Goal: Task Accomplishment & Management: Manage account settings

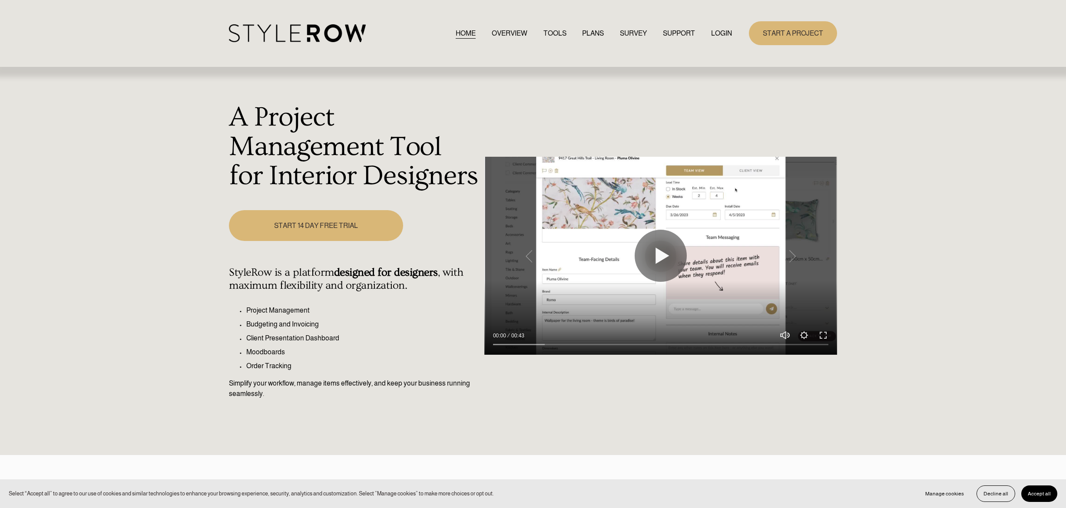
click at [717, 36] on link "LOGIN" at bounding box center [721, 33] width 21 height 12
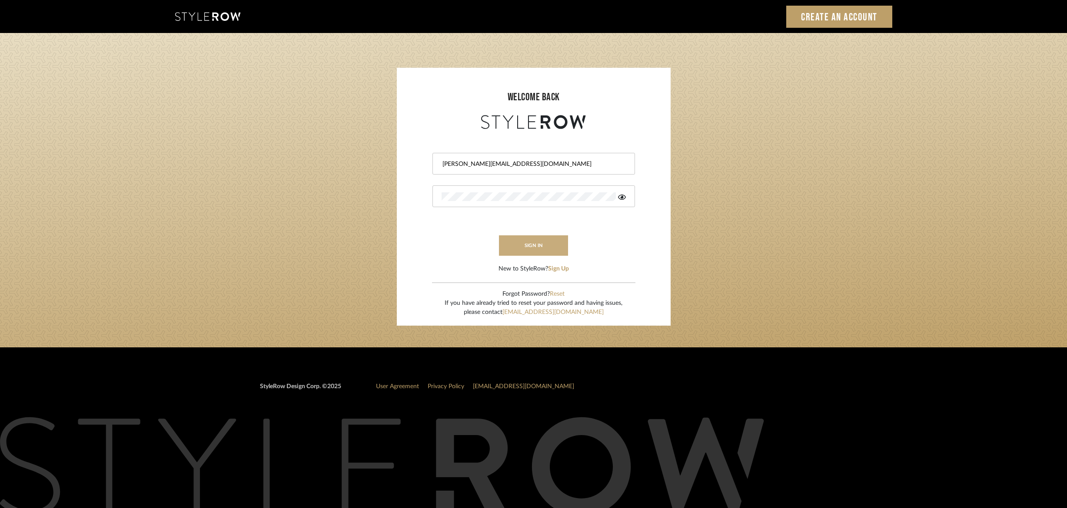
click at [524, 250] on button "sign in" at bounding box center [534, 245] width 70 height 20
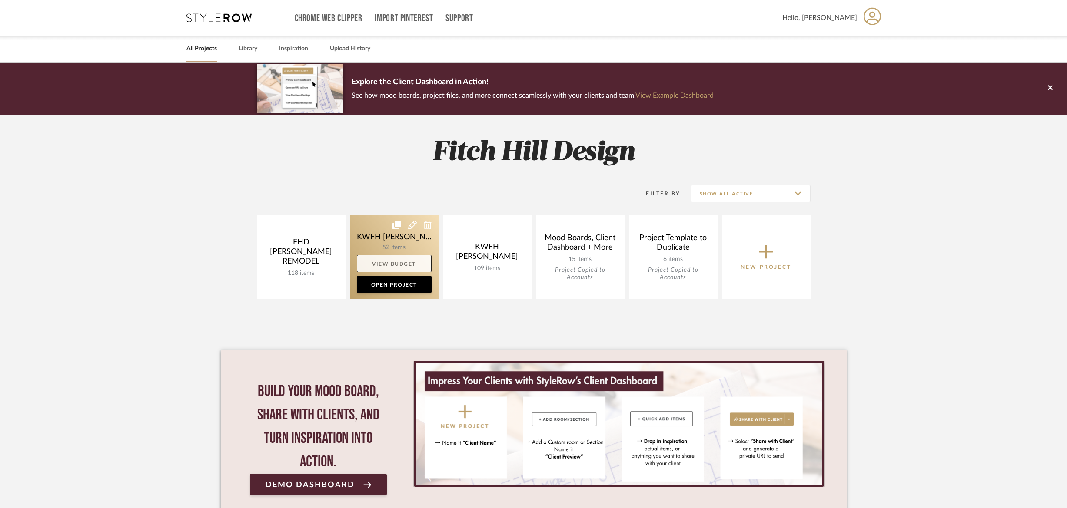
click at [409, 257] on link "View Budget" at bounding box center [394, 263] width 75 height 17
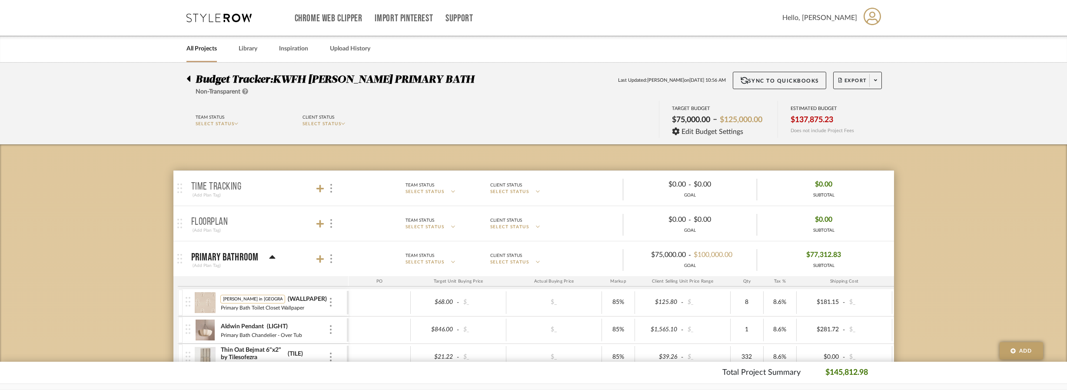
drag, startPoint x: 222, startPoint y: 299, endPoint x: 270, endPoint y: 298, distance: 48.2
click at [270, 298] on input "[PERSON_NAME] in [GEOGRAPHIC_DATA]" at bounding box center [252, 299] width 65 height 9
click at [202, 302] on img at bounding box center [205, 302] width 21 height 21
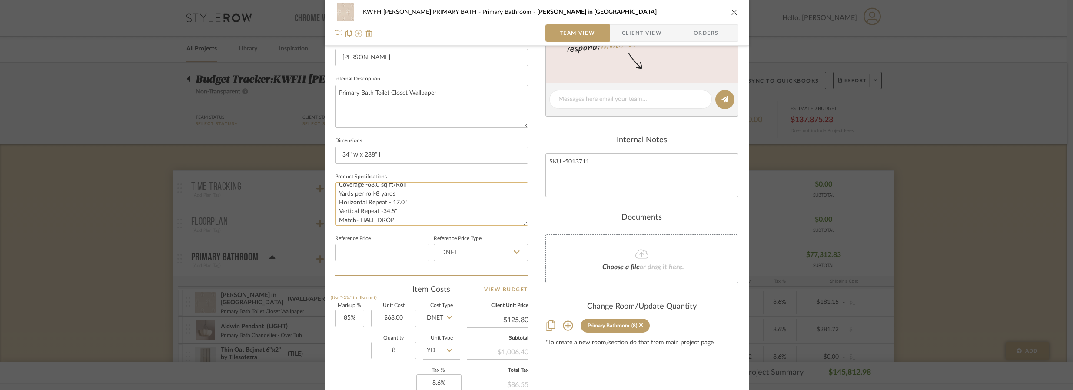
scroll to position [9, 0]
drag, startPoint x: 405, startPoint y: 352, endPoint x: 389, endPoint y: 348, distance: 16.2
click at [389, 348] on input "8" at bounding box center [393, 349] width 45 height 17
drag, startPoint x: 398, startPoint y: 348, endPoint x: 384, endPoint y: 348, distance: 14.3
click at [384, 348] on input "8" at bounding box center [393, 349] width 45 height 17
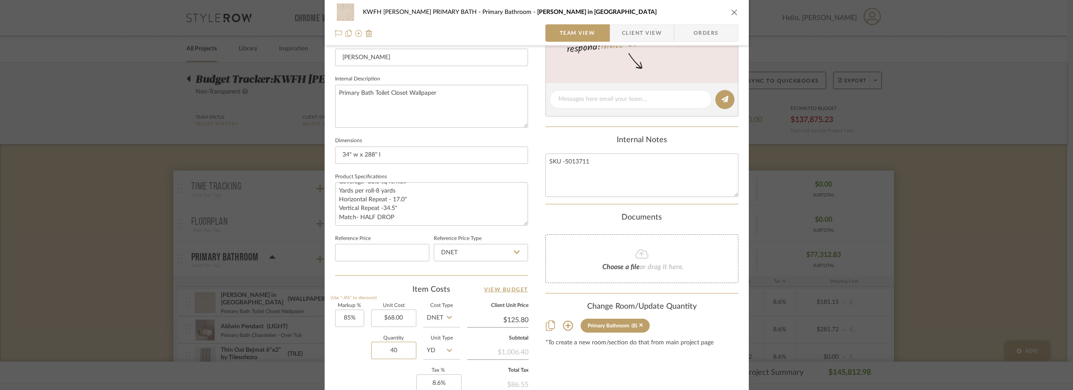
type input "40"
type input "$905.76"
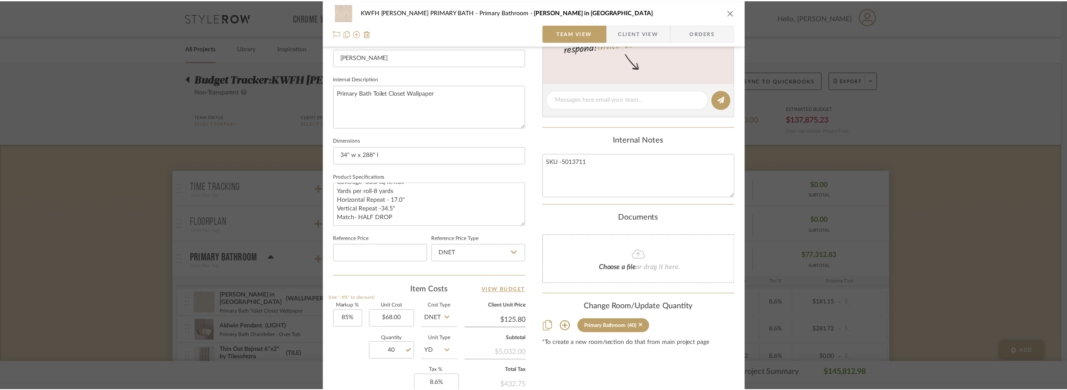
scroll to position [370, 0]
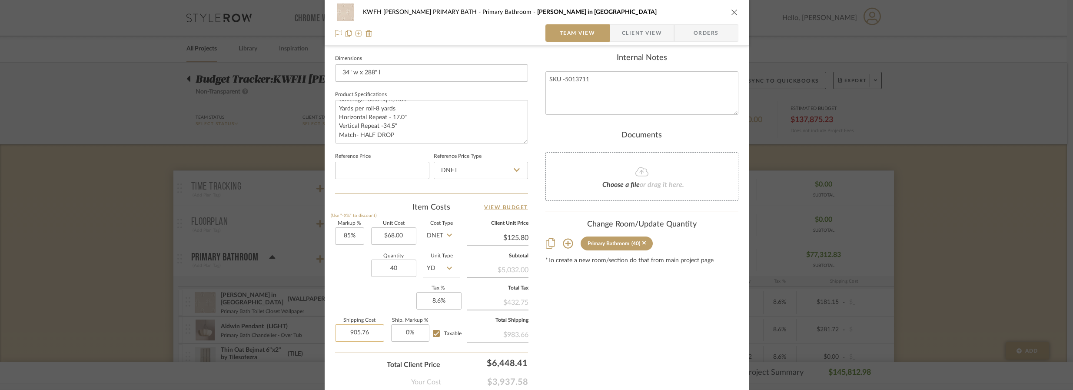
drag, startPoint x: 377, startPoint y: 328, endPoint x: 374, endPoint y: 334, distance: 6.0
click at [374, 334] on input "905.76" at bounding box center [359, 332] width 49 height 17
paste input "166.11"
type input "$166.11"
click at [604, 333] on div "Content here copies to Client View - confirm visibility there. Show in Client D…" at bounding box center [641, 46] width 193 height 715
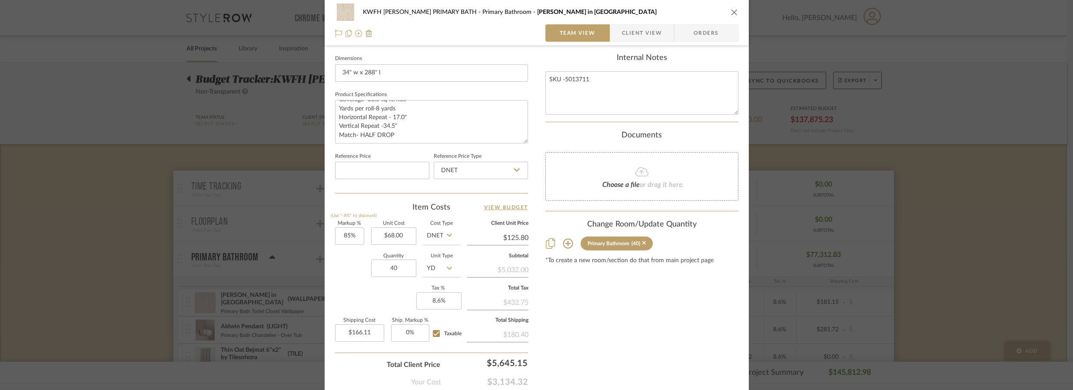
click at [731, 12] on icon "close" at bounding box center [734, 12] width 7 height 7
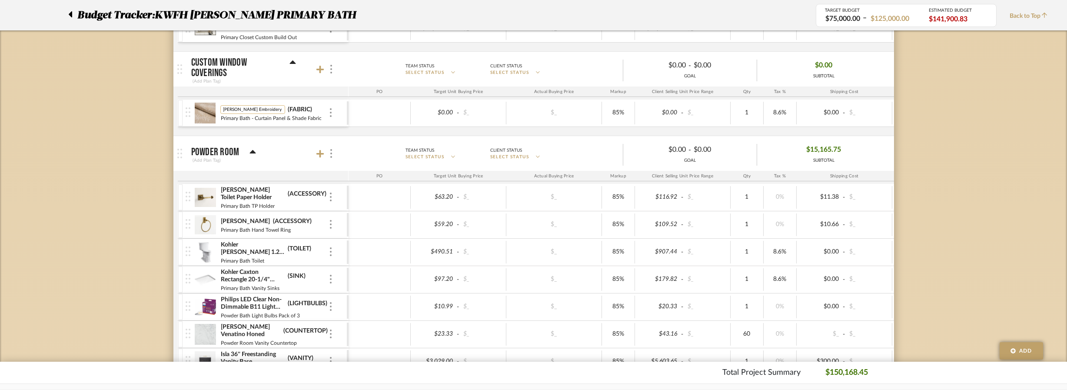
scroll to position [0, 0]
drag, startPoint x: 242, startPoint y: 113, endPoint x: 221, endPoint y: 112, distance: 20.4
click at [224, 109] on input "[PERSON_NAME] Embroidery in Natural" at bounding box center [252, 109] width 65 height 9
drag, startPoint x: 222, startPoint y: 109, endPoint x: 302, endPoint y: 109, distance: 79.9
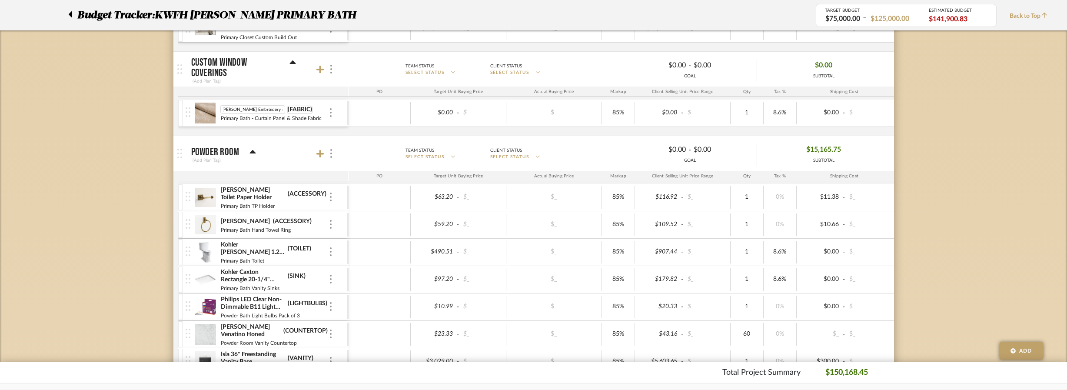
click at [302, 109] on div "[PERSON_NAME] Embroidery in Natural [PERSON_NAME] Embroidery in Natural (FABRIC)" at bounding box center [274, 109] width 108 height 9
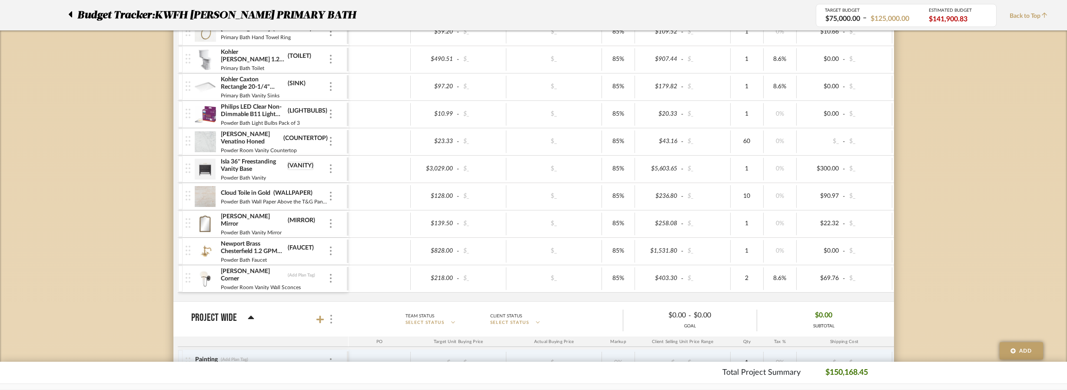
scroll to position [1164, 0]
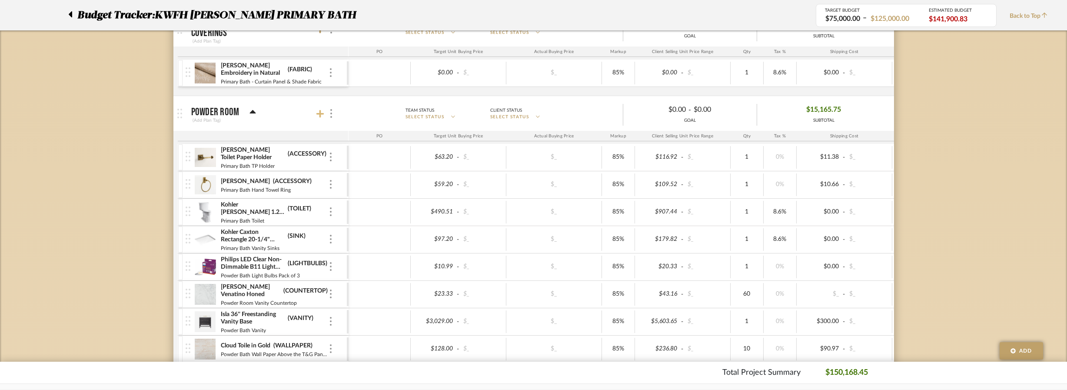
click at [322, 114] on icon at bounding box center [320, 113] width 8 height 9
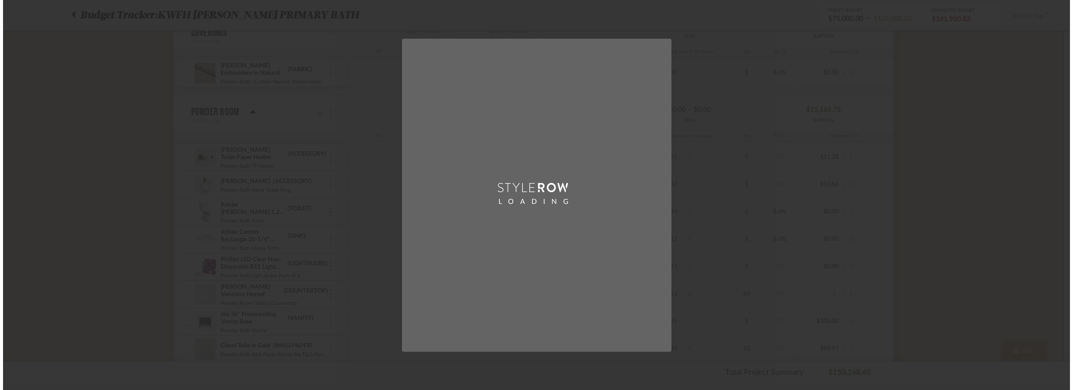
scroll to position [0, 0]
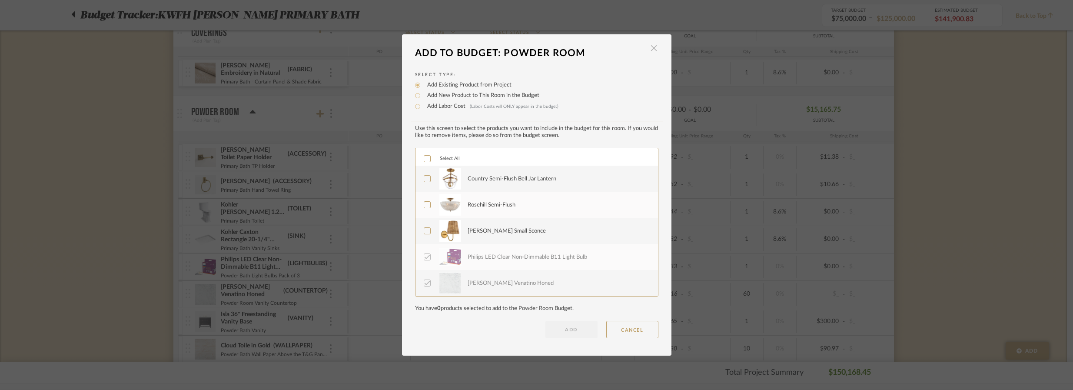
click at [648, 47] on span "button" at bounding box center [653, 48] width 17 height 17
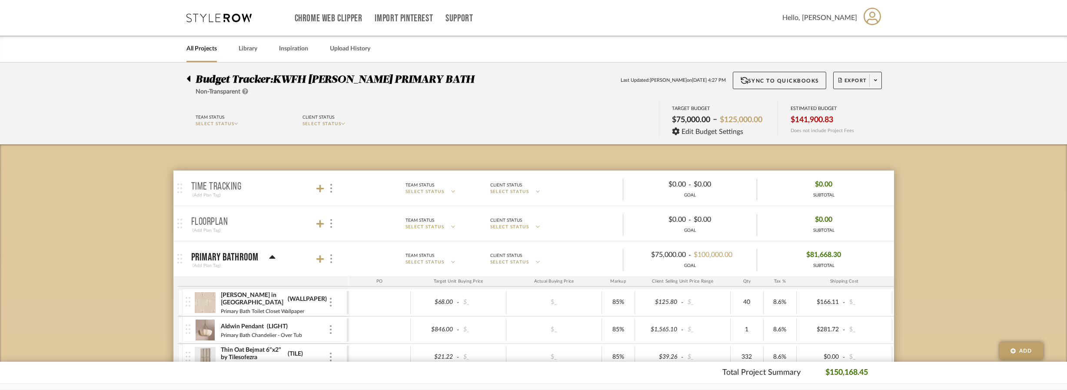
click at [191, 78] on div at bounding box center [190, 77] width 9 height 10
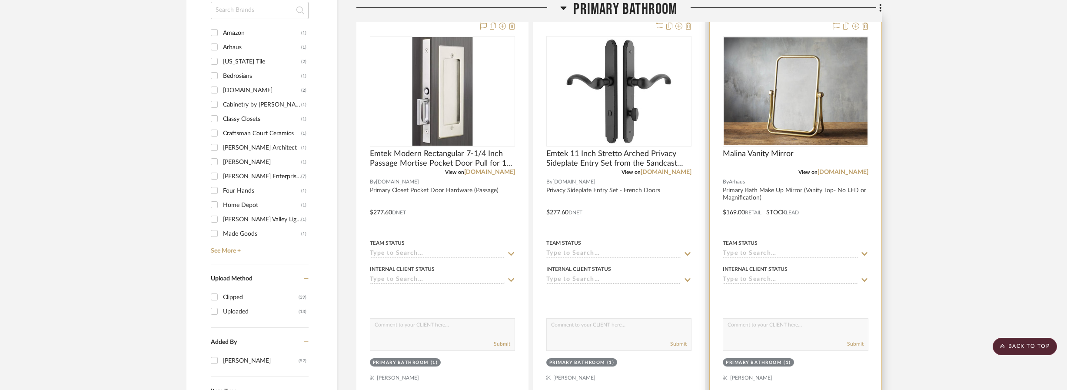
scroll to position [677, 0]
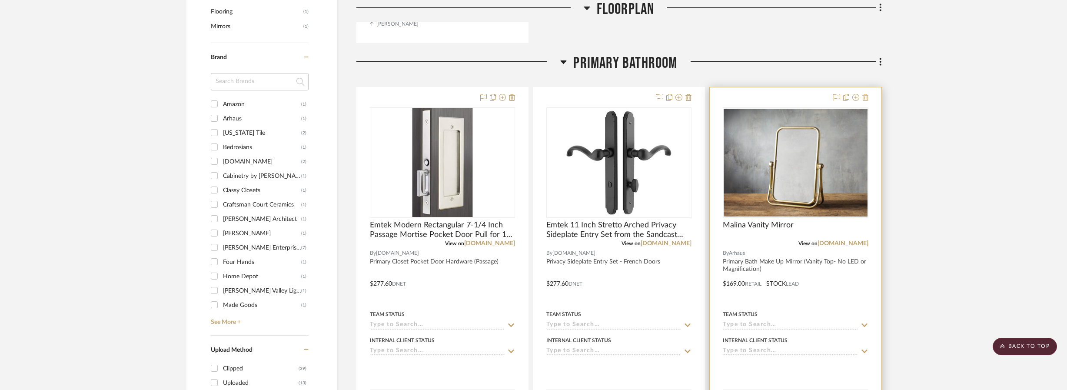
click at [867, 96] on icon at bounding box center [865, 97] width 6 height 7
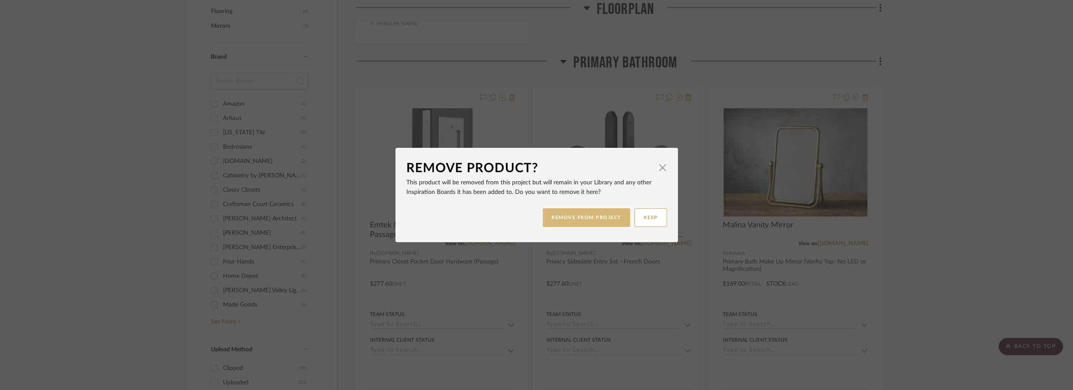
click at [606, 219] on button "REMOVE FROM PROJECT" at bounding box center [586, 217] width 87 height 19
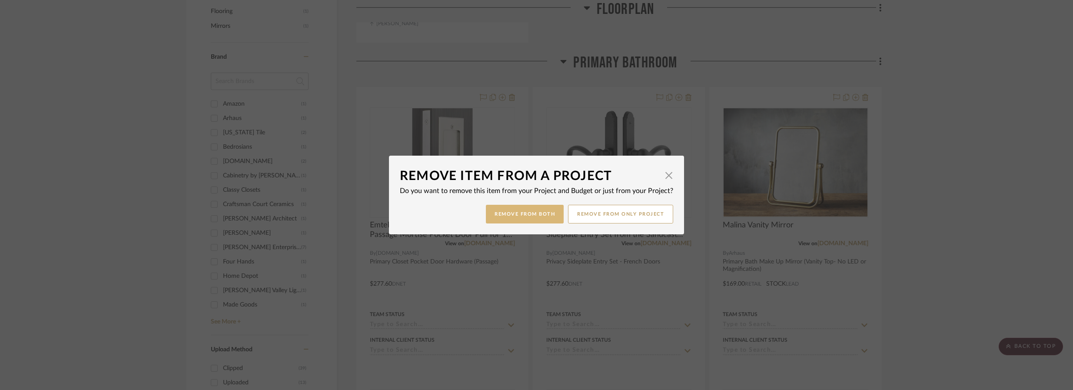
click at [550, 215] on button "Remove from Both" at bounding box center [525, 214] width 78 height 19
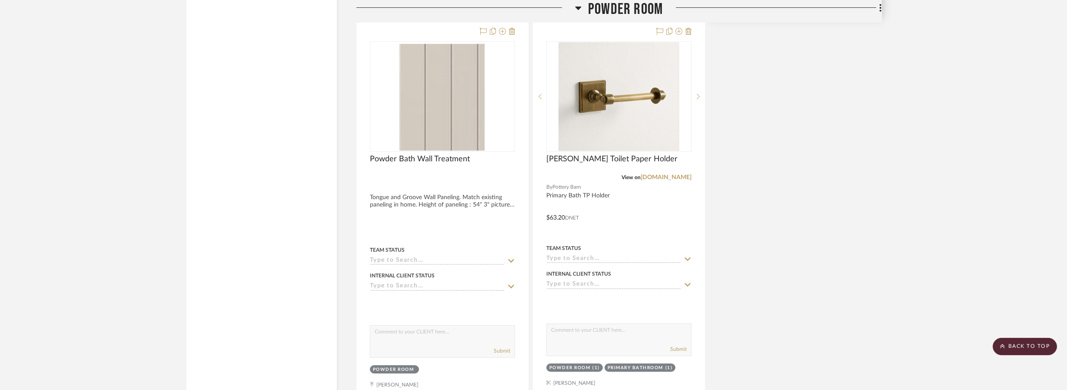
scroll to position [3697, 0]
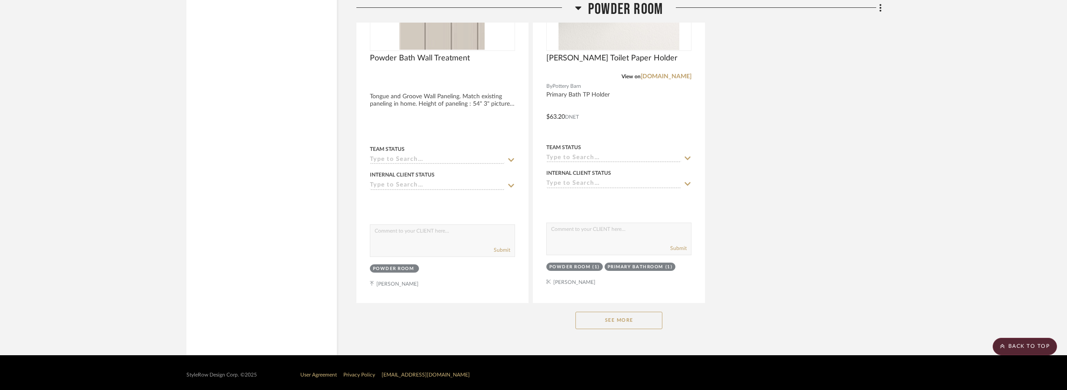
click at [611, 317] on button "See More" at bounding box center [618, 319] width 87 height 17
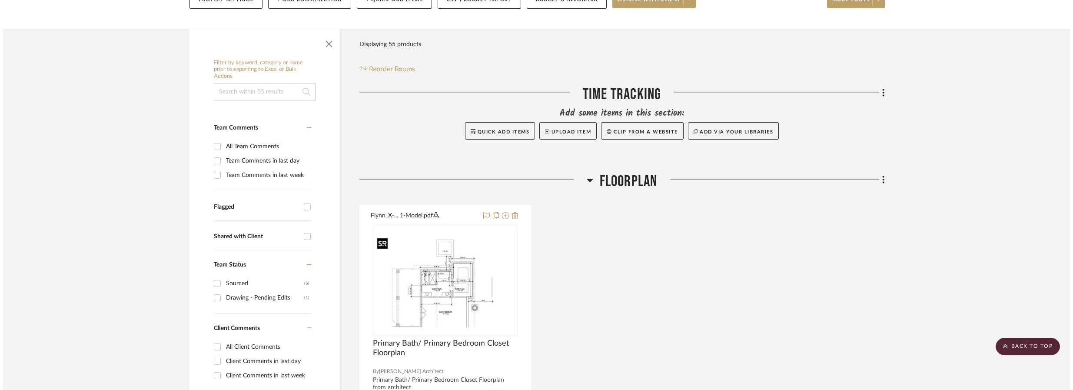
scroll to position [0, 0]
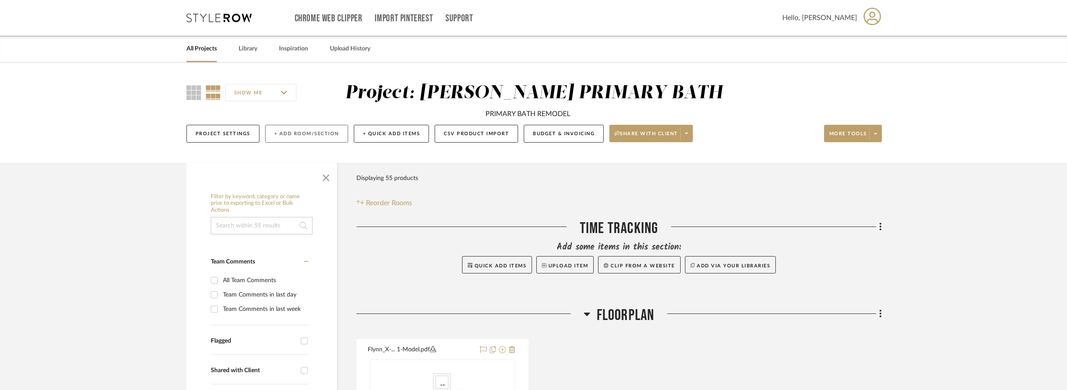
click at [310, 136] on button "+ Add Room/Section" at bounding box center [306, 134] width 83 height 18
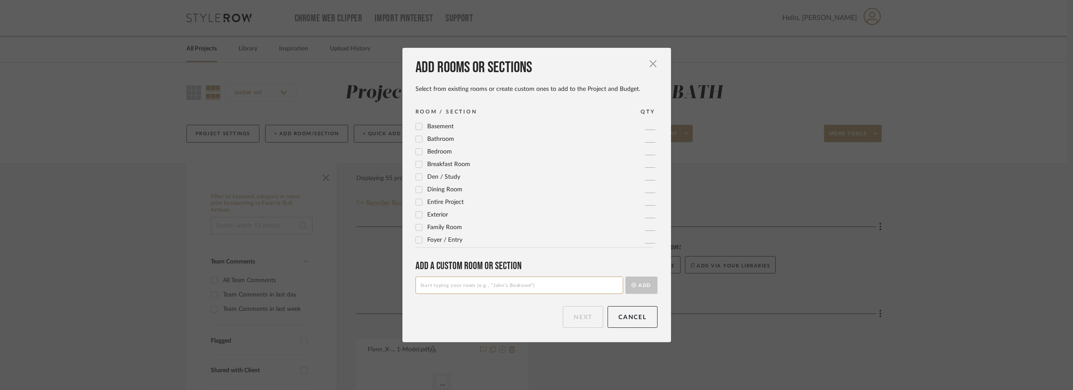
click at [478, 285] on input at bounding box center [519, 284] width 208 height 17
type input "Primary Bath Door Hardware"
click at [638, 288] on button "Add" at bounding box center [641, 284] width 32 height 17
click at [587, 323] on button "Next" at bounding box center [583, 317] width 40 height 22
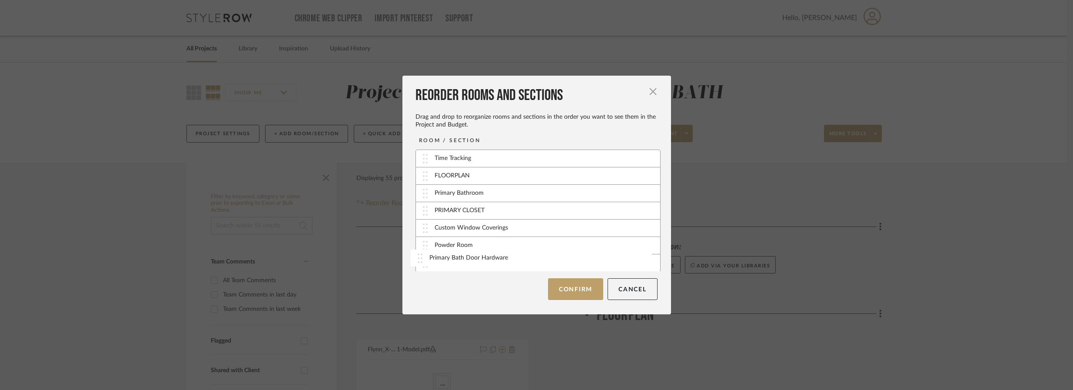
scroll to position [1, 0]
drag, startPoint x: 477, startPoint y: 264, endPoint x: 482, endPoint y: 207, distance: 57.1
click at [593, 288] on button "Confirm" at bounding box center [575, 289] width 55 height 22
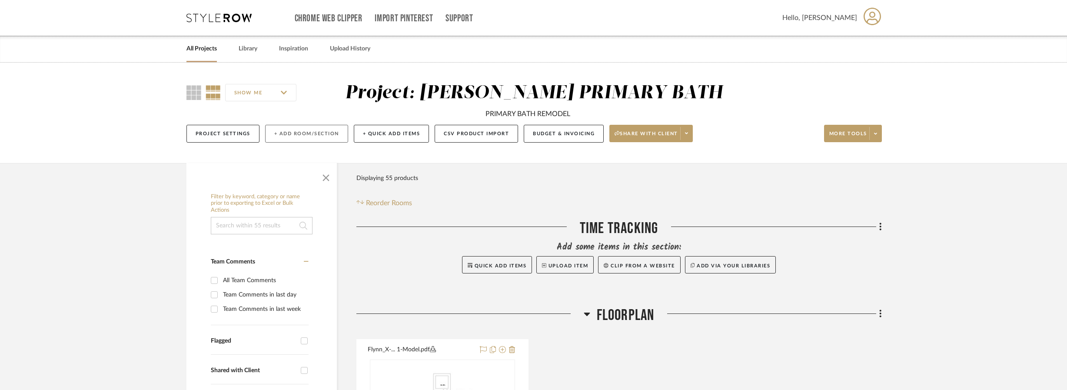
click at [294, 138] on button "+ Add Room/Section" at bounding box center [306, 134] width 83 height 18
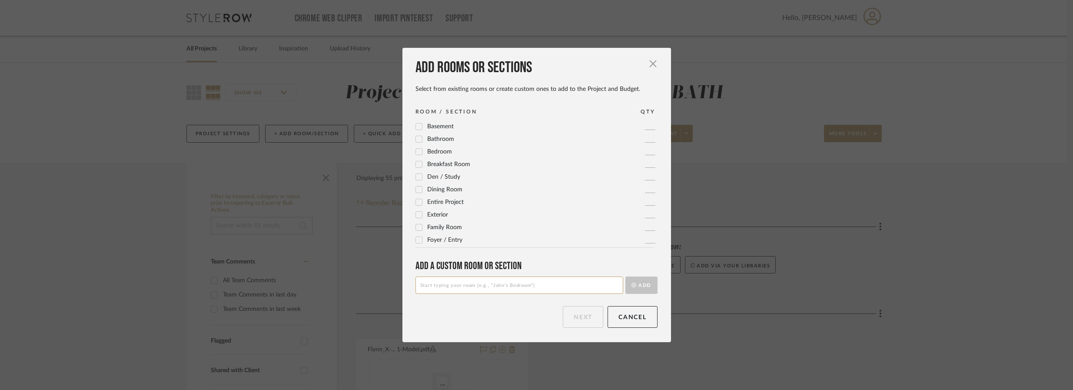
click at [463, 285] on input at bounding box center [519, 284] width 208 height 17
type input "Entry"
click at [643, 286] on button "Add" at bounding box center [641, 284] width 32 height 17
click at [583, 317] on button "Next" at bounding box center [583, 317] width 40 height 22
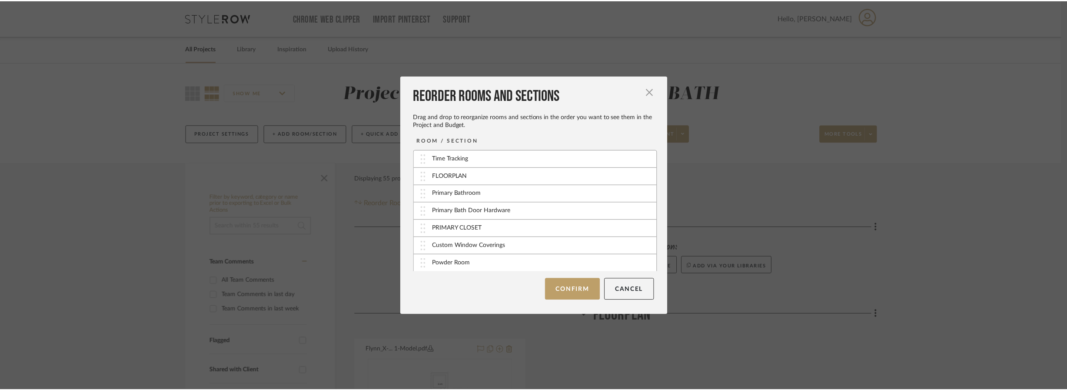
scroll to position [18, 0]
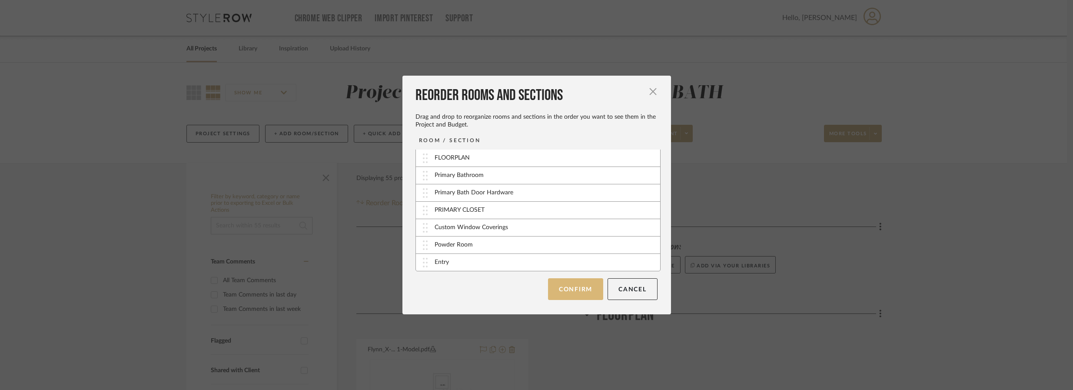
click at [585, 289] on button "Confirm" at bounding box center [575, 289] width 55 height 22
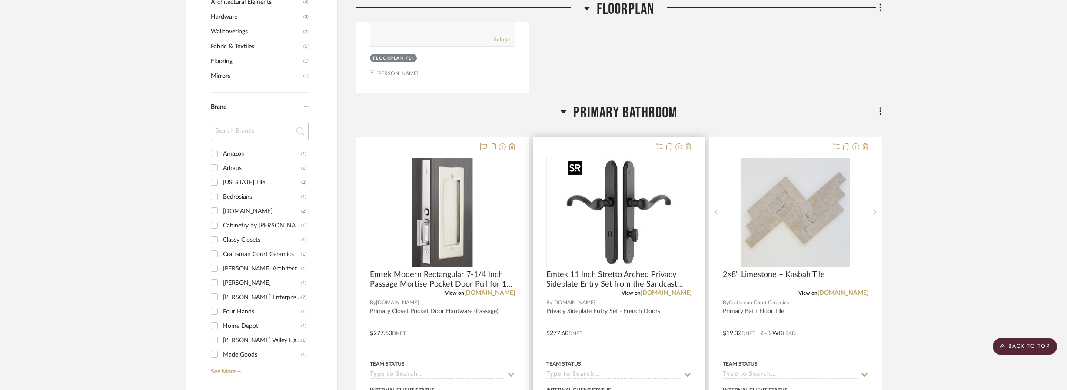
scroll to position [629, 0]
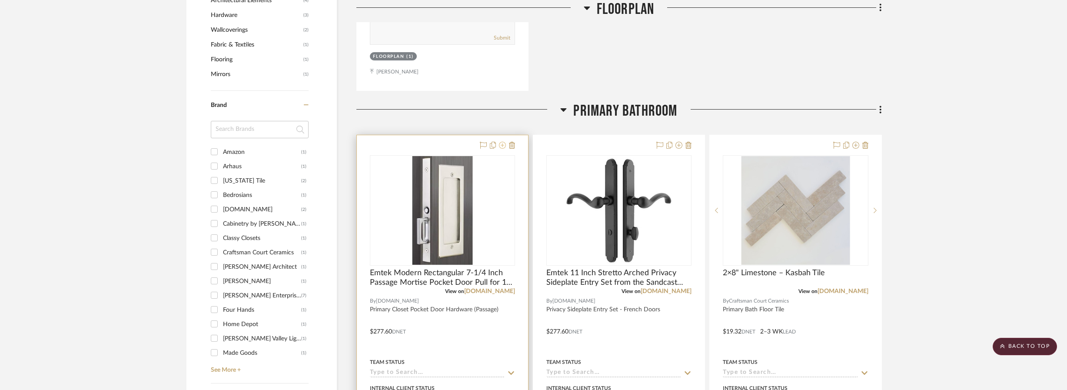
click at [503, 144] on icon at bounding box center [502, 145] width 7 height 7
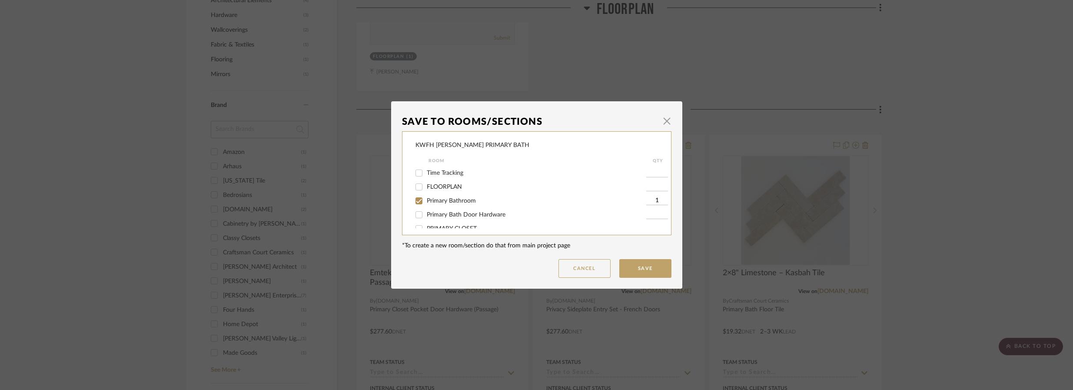
click at [416, 214] on input "Primary Bath Door Hardware" at bounding box center [419, 215] width 14 height 14
checkbox input "true"
type input "1"
click at [417, 202] on input "Primary Bathroom" at bounding box center [419, 201] width 14 height 14
checkbox input "false"
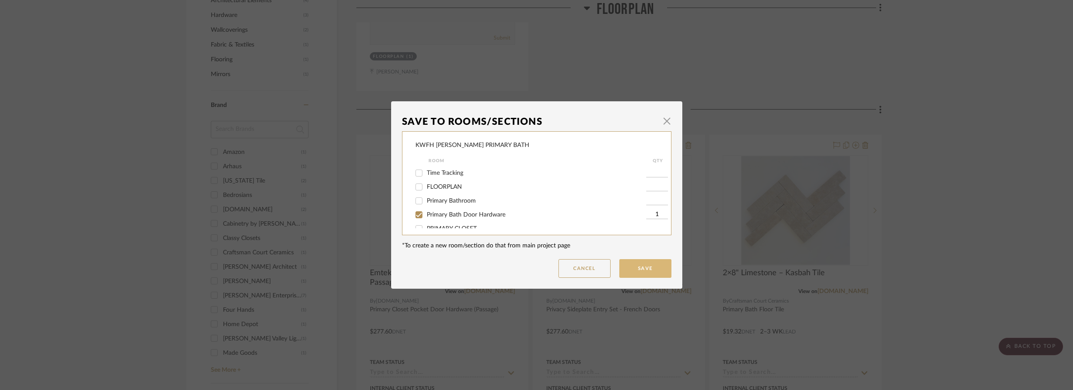
click at [633, 265] on button "Save" at bounding box center [645, 268] width 52 height 19
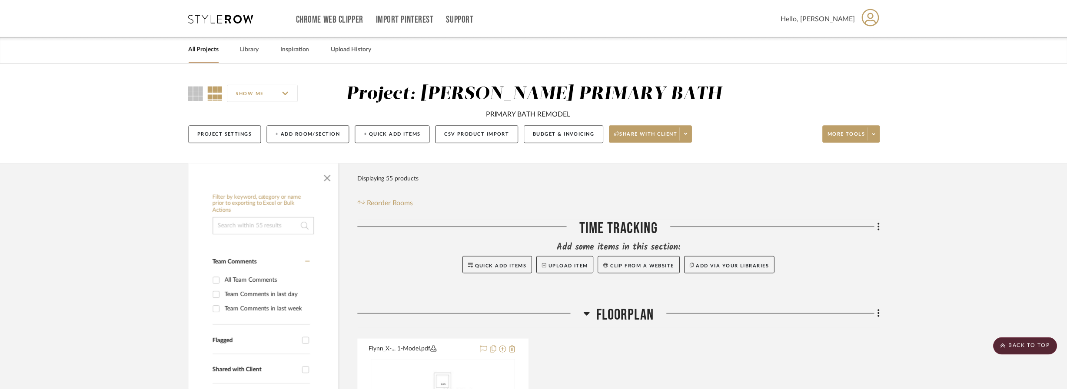
scroll to position [629, 0]
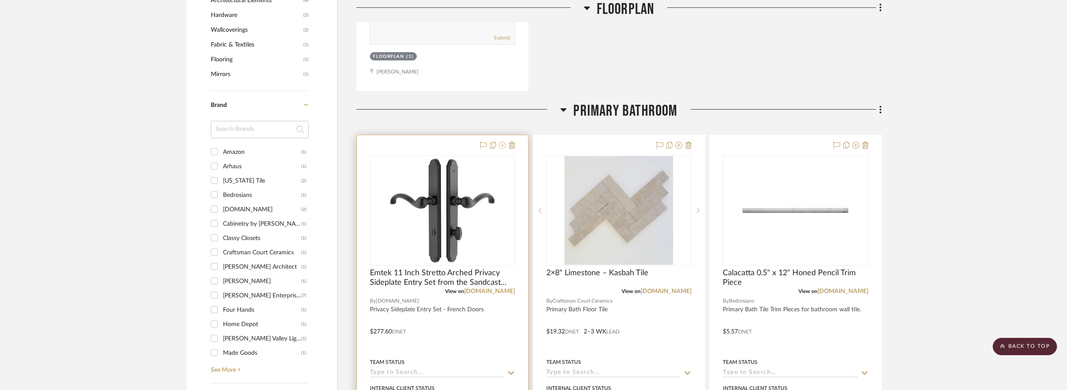
click at [501, 146] on icon at bounding box center [502, 145] width 7 height 7
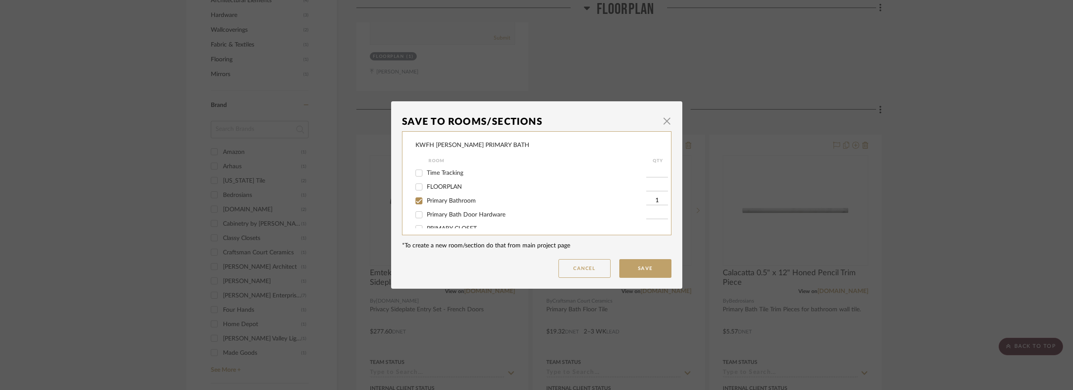
click at [418, 216] on input "Primary Bath Door Hardware" at bounding box center [419, 215] width 14 height 14
checkbox input "true"
type input "1"
click at [417, 203] on input "Primary Bathroom" at bounding box center [419, 201] width 14 height 14
checkbox input "false"
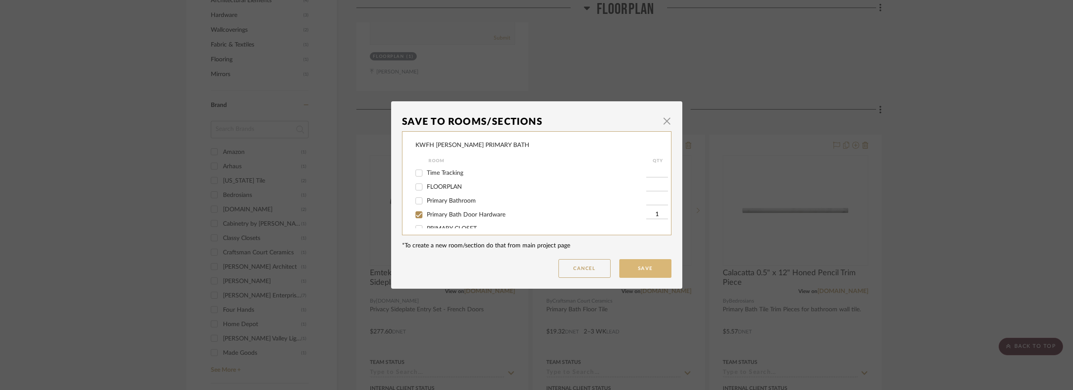
click at [650, 264] on button "Save" at bounding box center [645, 268] width 52 height 19
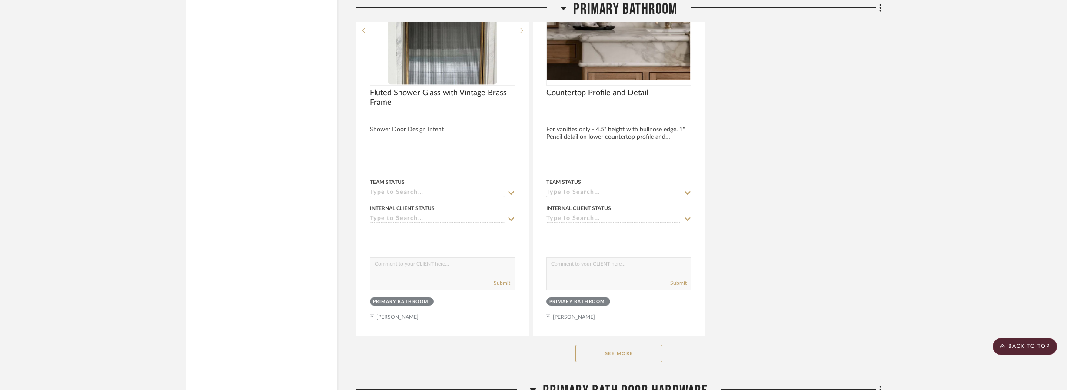
scroll to position [1724, 0]
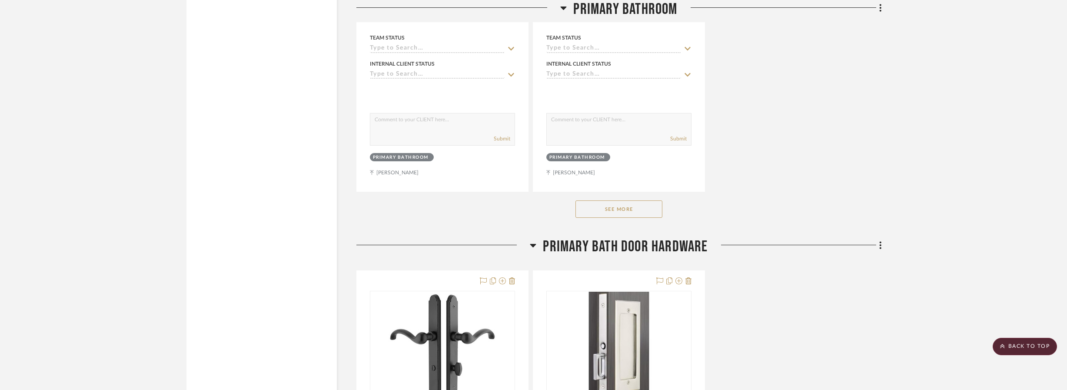
click at [622, 211] on button "See More" at bounding box center [618, 208] width 87 height 17
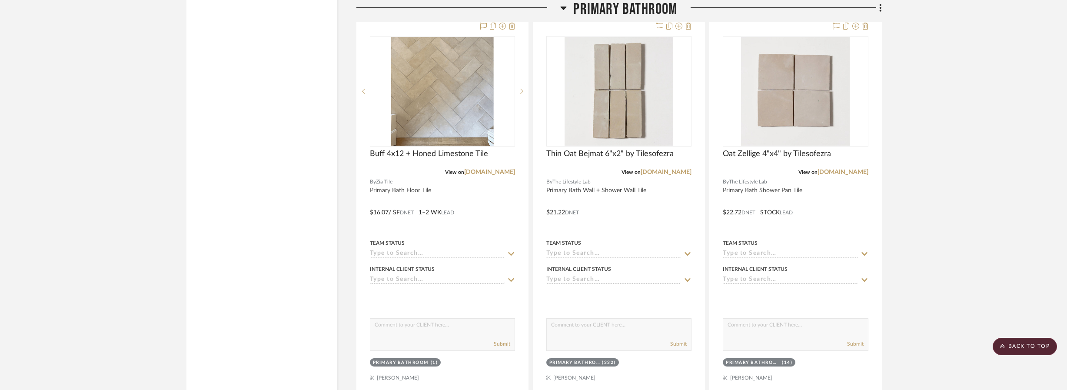
scroll to position [3446, 0]
click at [468, 107] on img "0" at bounding box center [442, 90] width 103 height 109
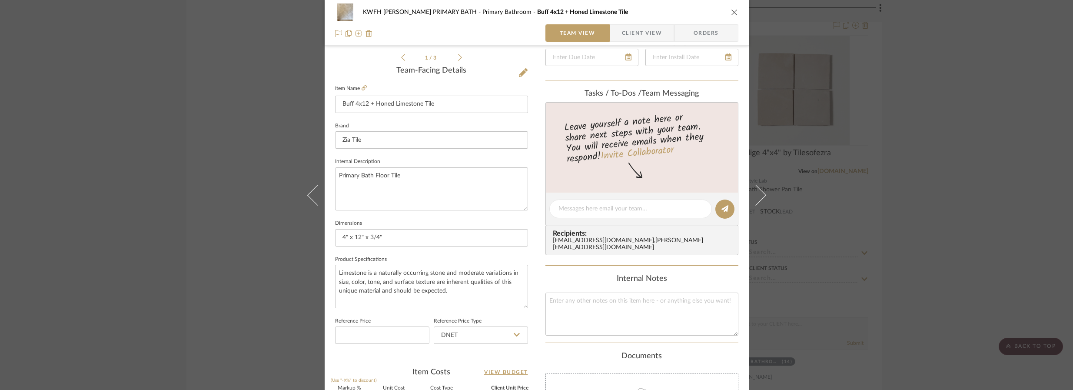
scroll to position [0, 0]
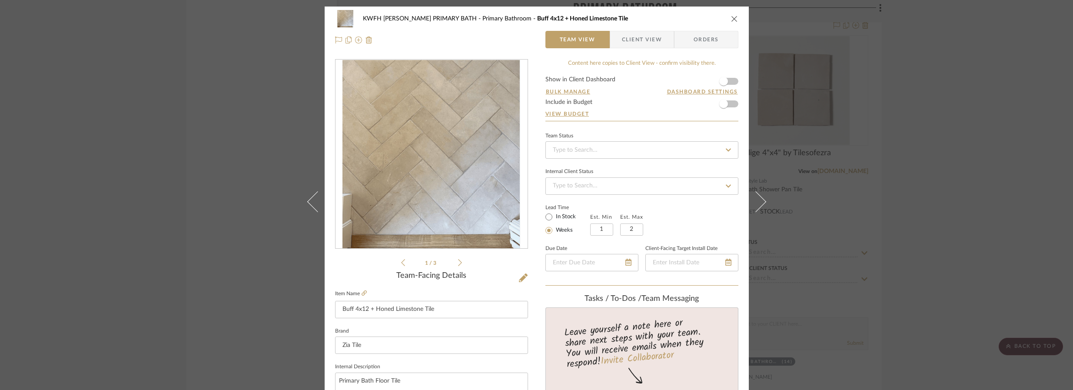
click at [731, 19] on icon "close" at bounding box center [734, 18] width 7 height 7
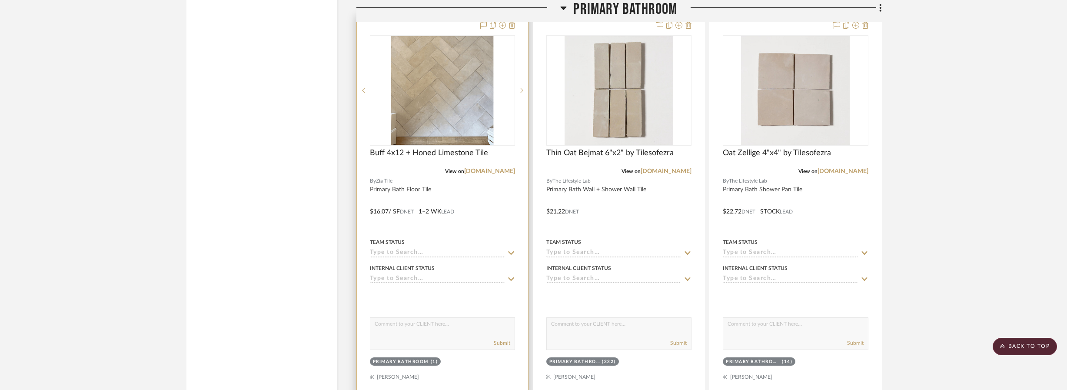
scroll to position [3353, 0]
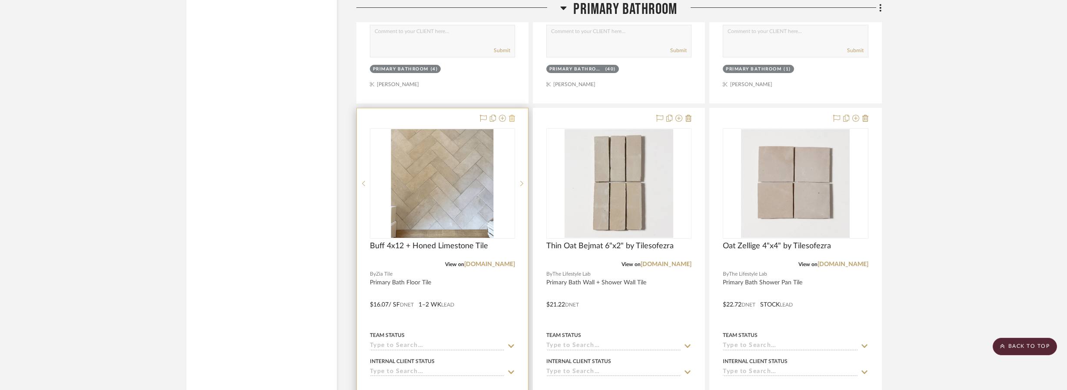
click at [514, 117] on icon at bounding box center [512, 118] width 6 height 7
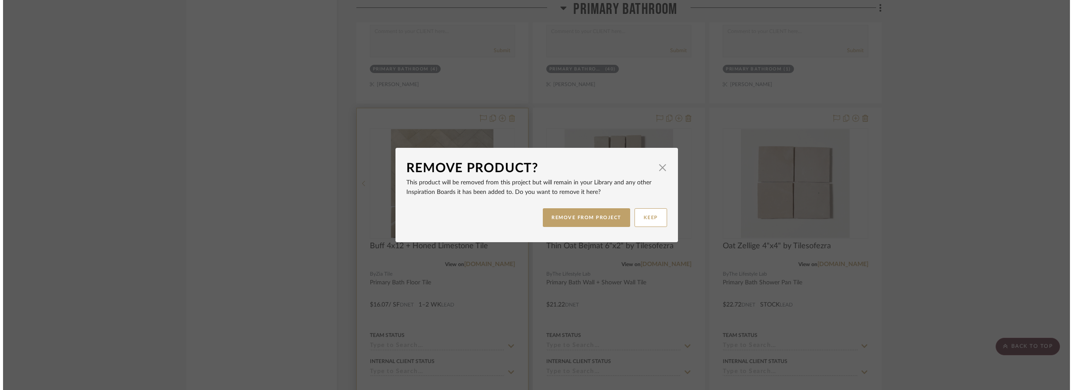
scroll to position [0, 0]
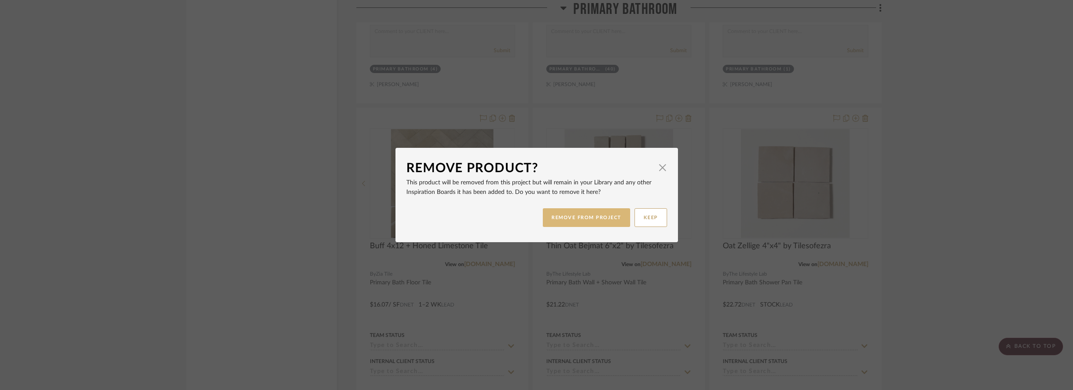
click at [585, 215] on button "REMOVE FROM PROJECT" at bounding box center [586, 217] width 87 height 19
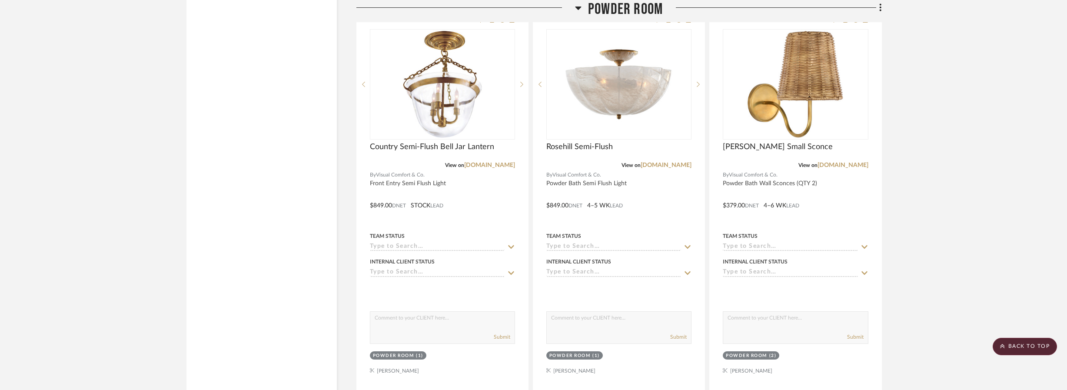
scroll to position [6292, 0]
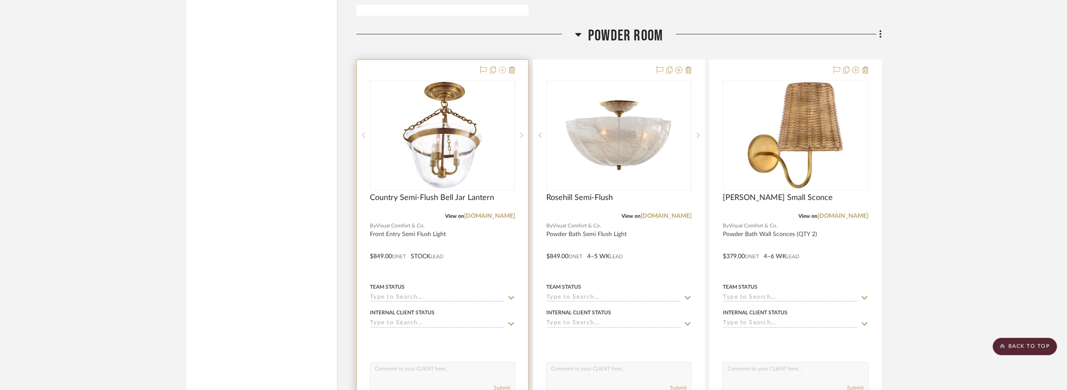
click at [499, 66] on icon at bounding box center [502, 69] width 7 height 7
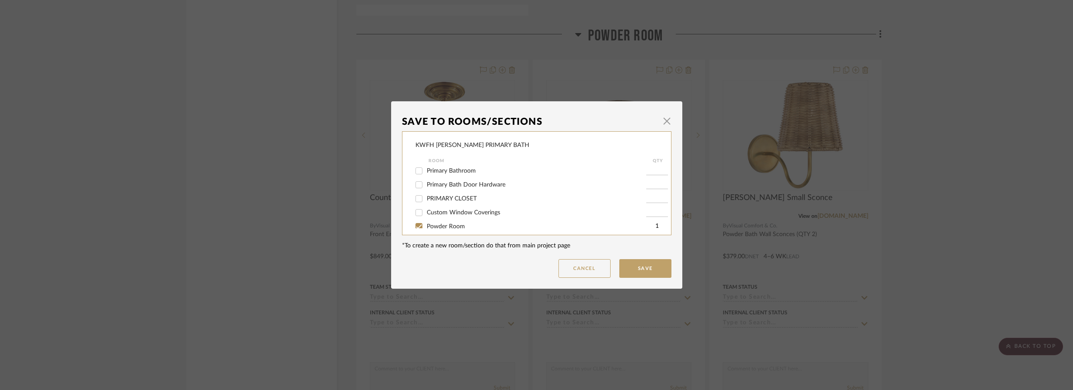
scroll to position [54, 0]
click at [417, 203] on input "Powder Room" at bounding box center [419, 205] width 14 height 14
checkbox input "false"
click at [416, 218] on input "Entry" at bounding box center [419, 219] width 14 height 14
checkbox input "true"
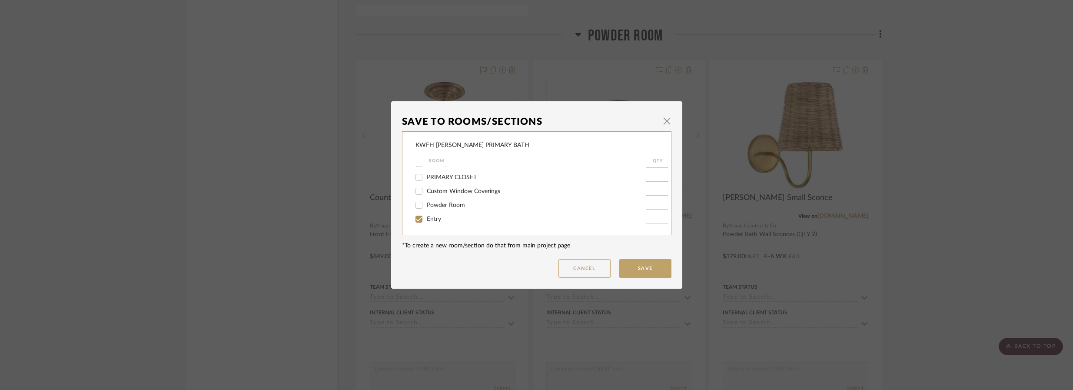
type input "1"
click at [648, 264] on button "Save" at bounding box center [645, 268] width 52 height 19
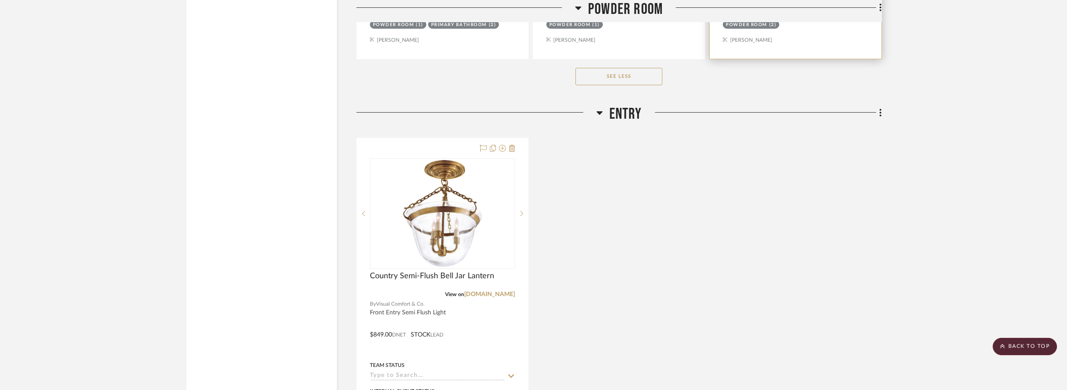
scroll to position [8316, 0]
